Goal: Obtain resource: Download file/media

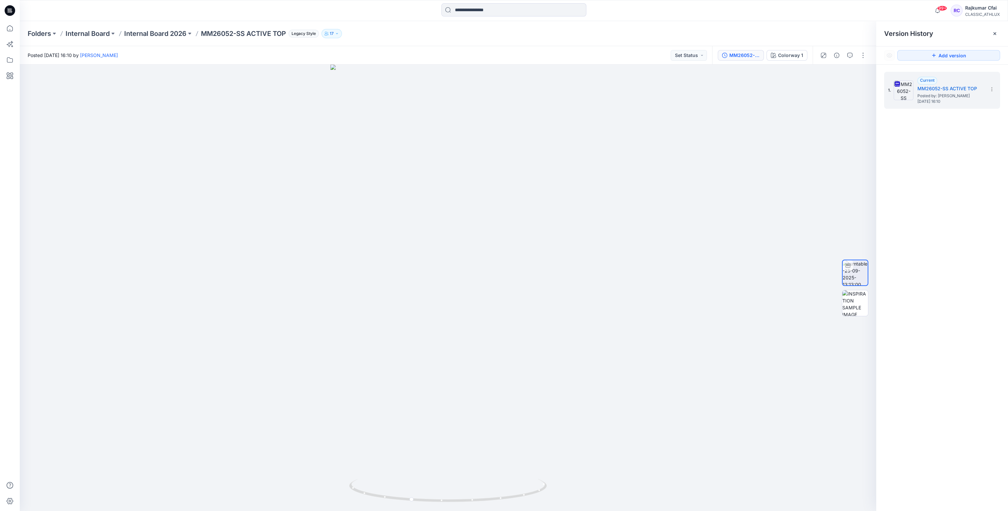
click at [9, 11] on icon at bounding box center [10, 10] width 11 height 11
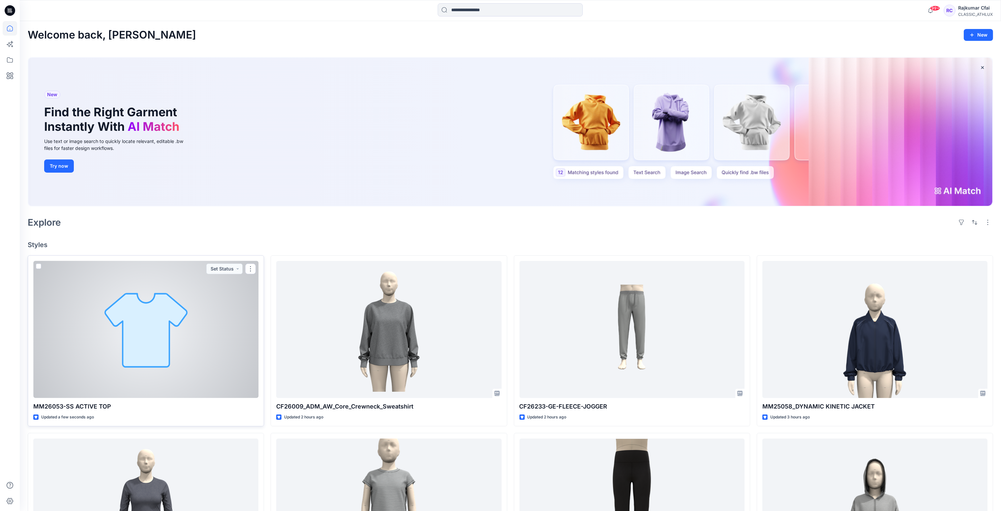
click at [222, 340] on div at bounding box center [145, 329] width 225 height 137
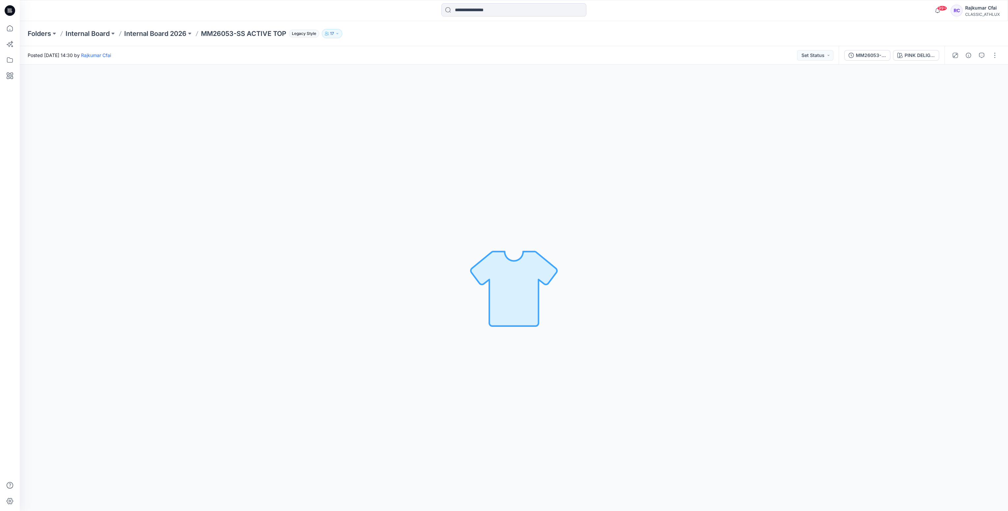
click at [145, 119] on div "PINK DELIGHT HEATHER Loading... Material Properties Loading..." at bounding box center [514, 288] width 988 height 446
click at [15, 10] on div at bounding box center [9, 10] width 21 height 21
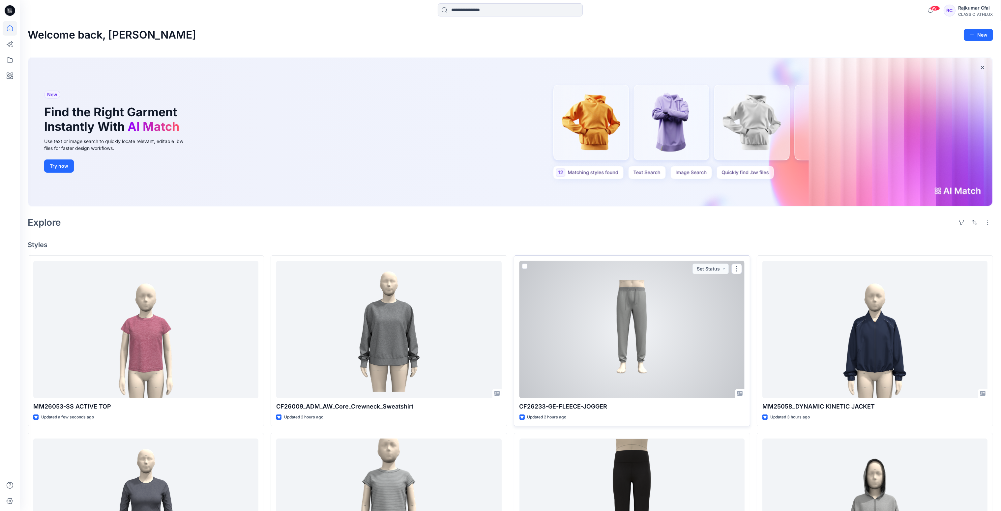
scroll to position [49, 0]
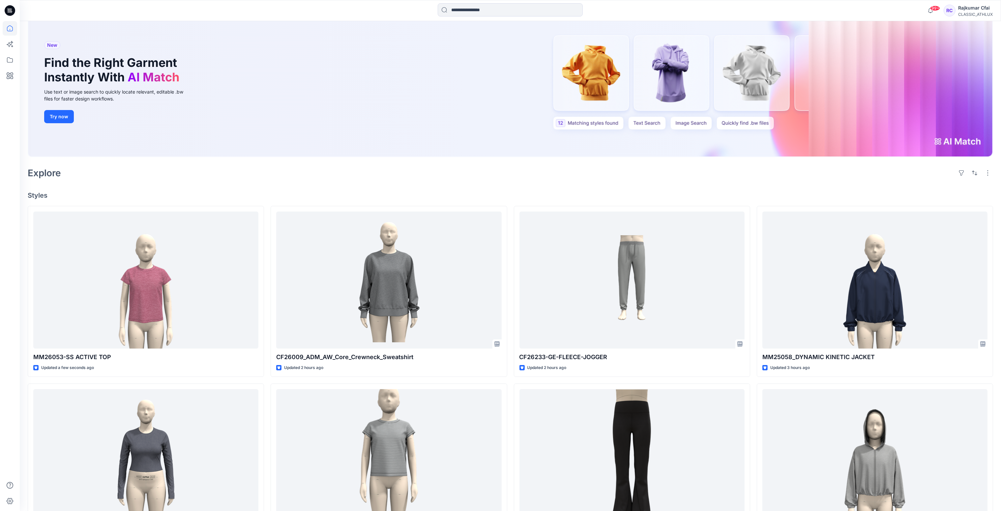
click at [448, 165] on div "Explore" at bounding box center [510, 173] width 965 height 16
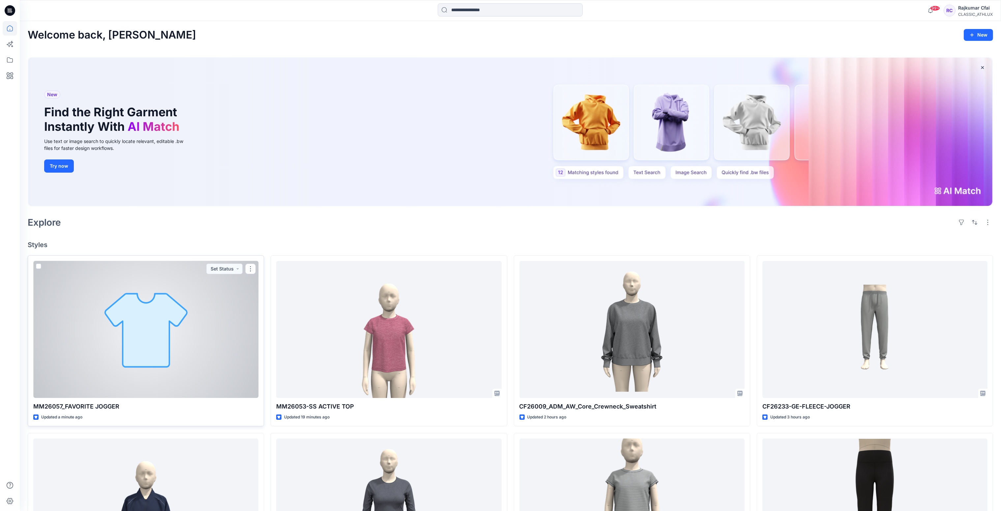
click at [188, 312] on div at bounding box center [145, 329] width 225 height 137
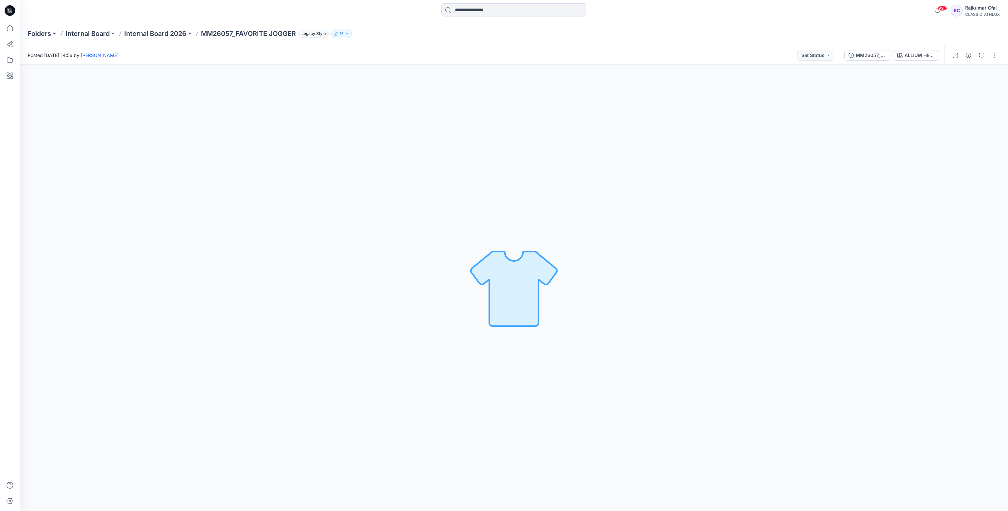
click at [373, 172] on div "ALLIUM HEATHER Loading... Material Properties Loading..." at bounding box center [514, 288] width 988 height 446
click at [12, 12] on icon at bounding box center [11, 12] width 2 height 0
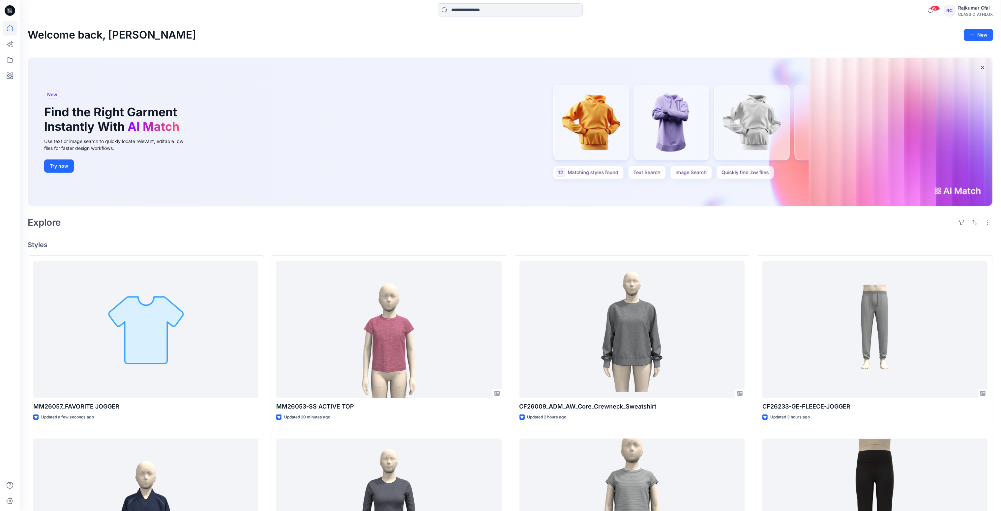
click at [422, 215] on div "Explore" at bounding box center [510, 223] width 965 height 16
drag, startPoint x: 434, startPoint y: 196, endPoint x: 435, endPoint y: 229, distance: 33.0
click at [434, 198] on div "New Find the Right Garment Instantly With AI Match Use text or image search to …" at bounding box center [510, 132] width 964 height 148
click at [482, 245] on h4 "Styles" at bounding box center [510, 245] width 965 height 8
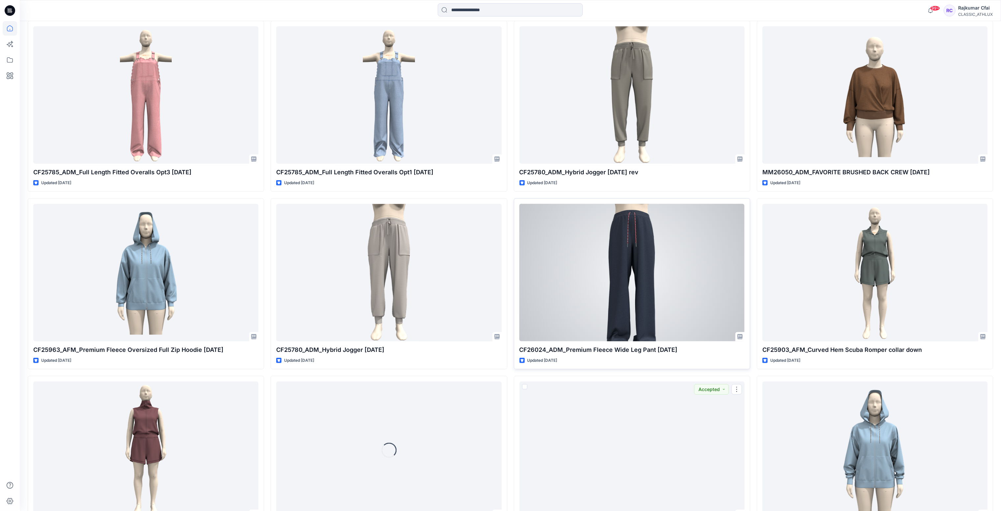
scroll to position [6164, 0]
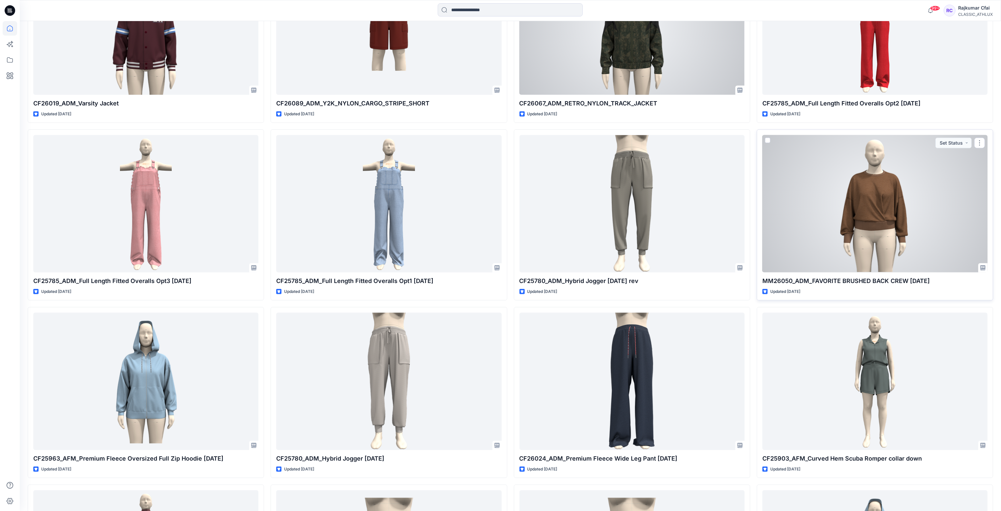
click at [880, 234] on div at bounding box center [874, 203] width 225 height 137
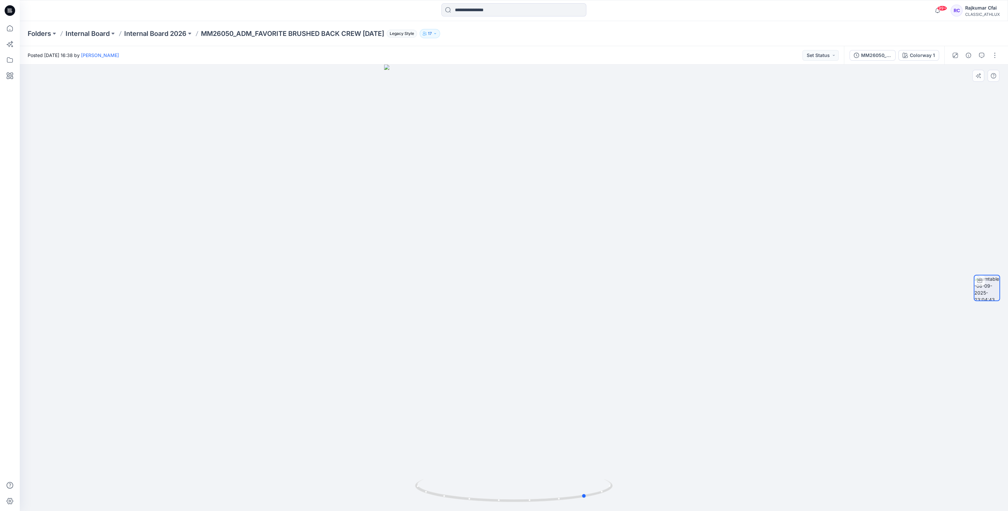
drag, startPoint x: 701, startPoint y: 339, endPoint x: 770, endPoint y: 347, distance: 69.6
click at [772, 349] on div at bounding box center [514, 288] width 988 height 446
drag, startPoint x: 746, startPoint y: 354, endPoint x: 648, endPoint y: 363, distance: 98.3
click at [648, 363] on div at bounding box center [514, 288] width 988 height 446
click at [873, 60] on button "MM26050_ADM_FAVORITE BRUSHED BACK CREW 08SEP25" at bounding box center [873, 55] width 46 height 11
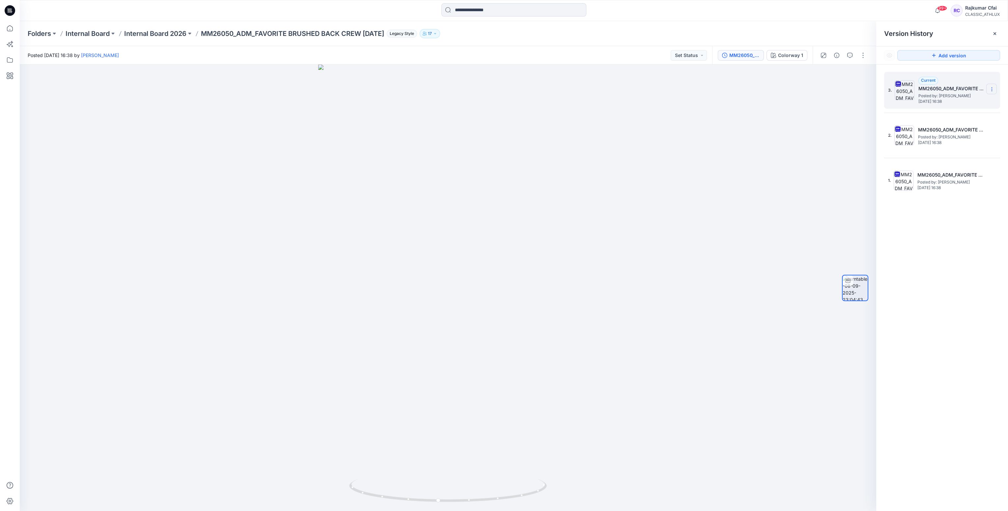
click at [992, 90] on icon at bounding box center [992, 89] width 0 height 0
click at [946, 107] on div "Download Source BW File" at bounding box center [957, 102] width 76 height 13
